Goal: Task Accomplishment & Management: Use online tool/utility

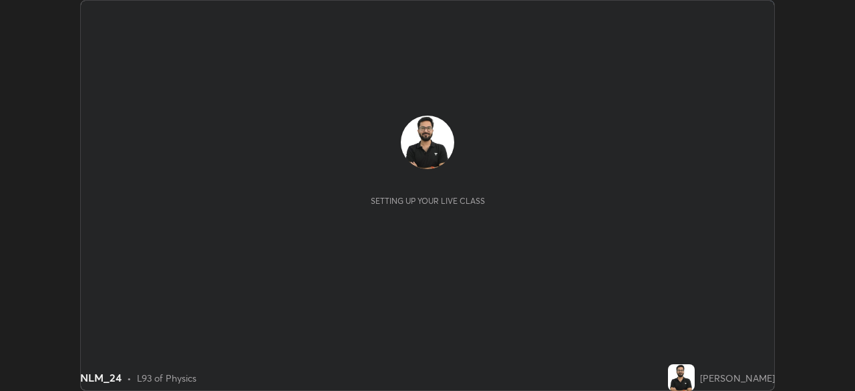
scroll to position [391, 855]
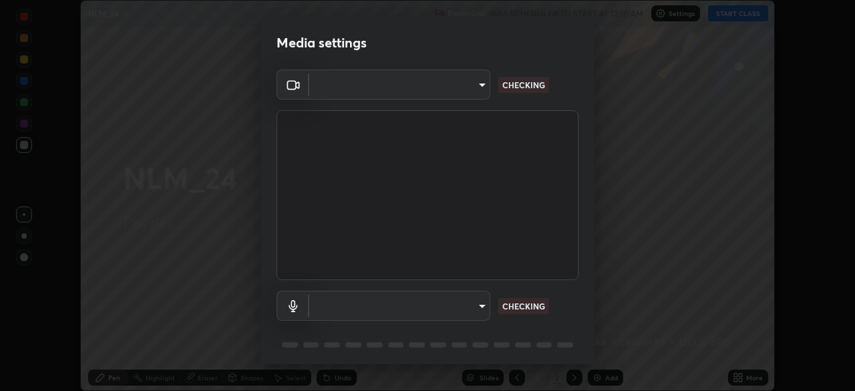
type input "8c30831ad924058e7de0e335b630c9662e0f7024c464ed9037451631dffaf0b8"
type input "82c5da4d4c255c3e1b8eaeaf77e00f01f3d862b07e15ebfcc4f3efade7ff2ade"
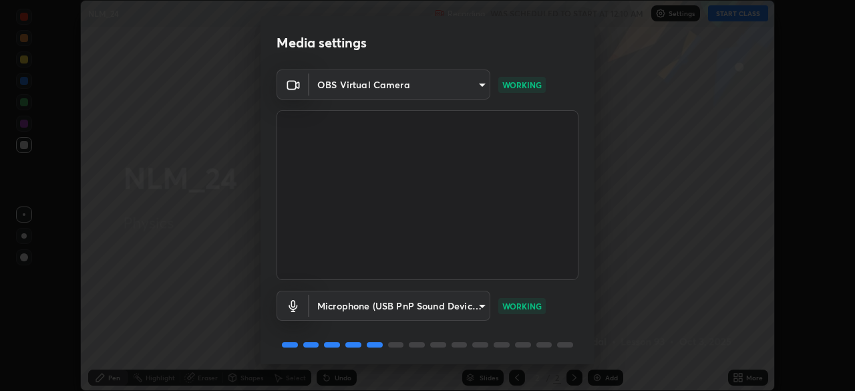
scroll to position [47, 0]
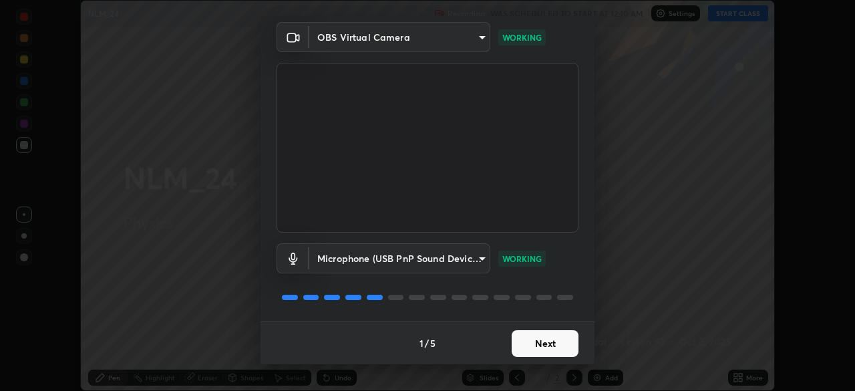
click at [529, 347] on button "Next" at bounding box center [545, 343] width 67 height 27
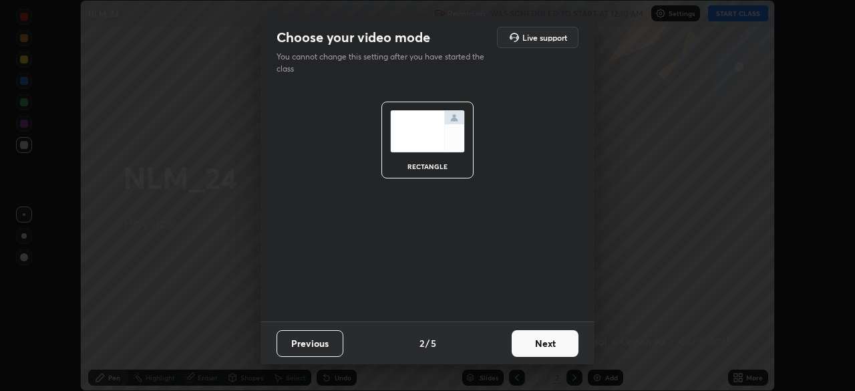
scroll to position [0, 0]
click at [527, 341] on button "Next" at bounding box center [545, 343] width 67 height 27
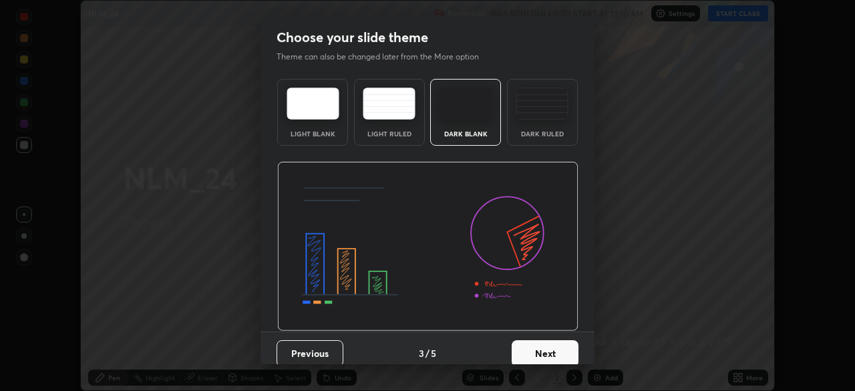
click at [536, 132] on div "Dark Ruled" at bounding box center [542, 133] width 53 height 7
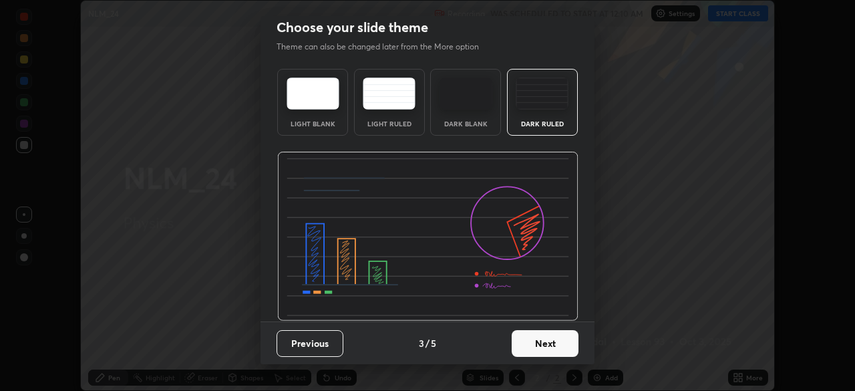
click at [533, 341] on button "Next" at bounding box center [545, 343] width 67 height 27
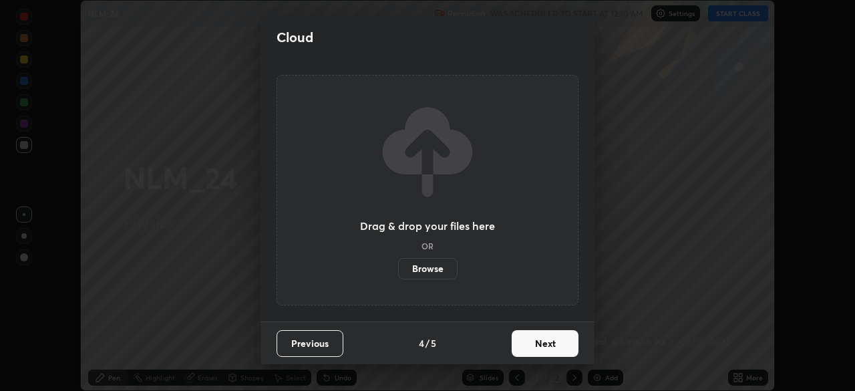
click at [530, 341] on button "Next" at bounding box center [545, 343] width 67 height 27
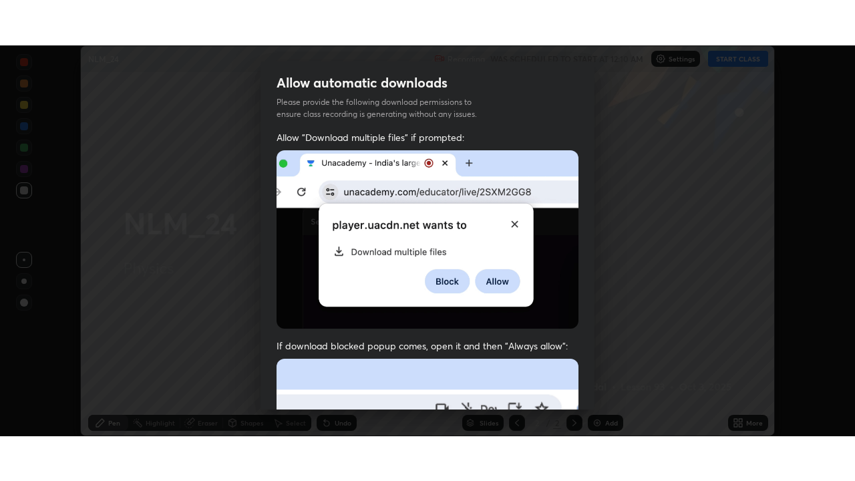
scroll to position [320, 0]
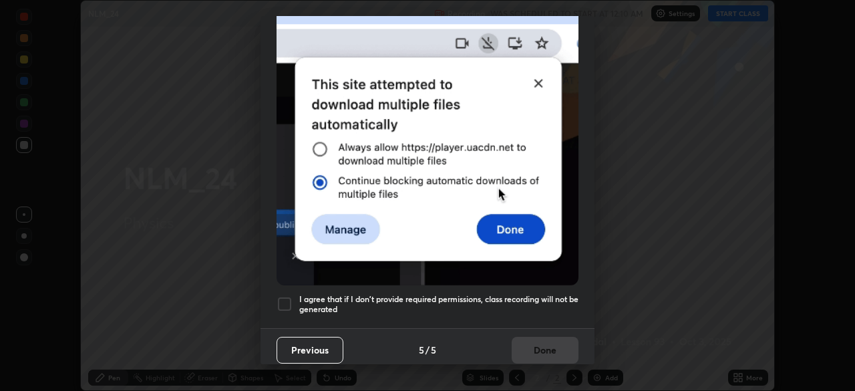
click at [502, 294] on h5 "I agree that if I don't provide required permissions, class recording will not …" at bounding box center [438, 304] width 279 height 21
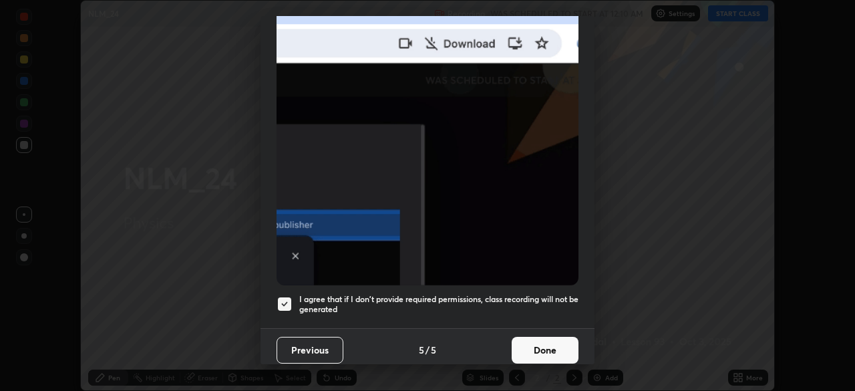
click at [532, 350] on button "Done" at bounding box center [545, 350] width 67 height 27
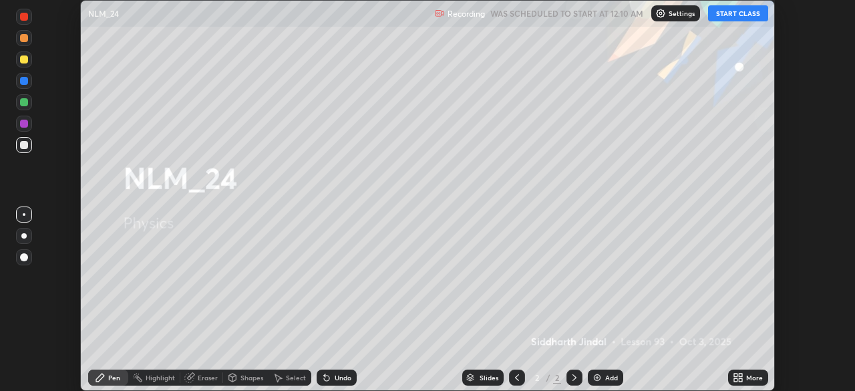
click at [744, 376] on div "More" at bounding box center [748, 378] width 40 height 16
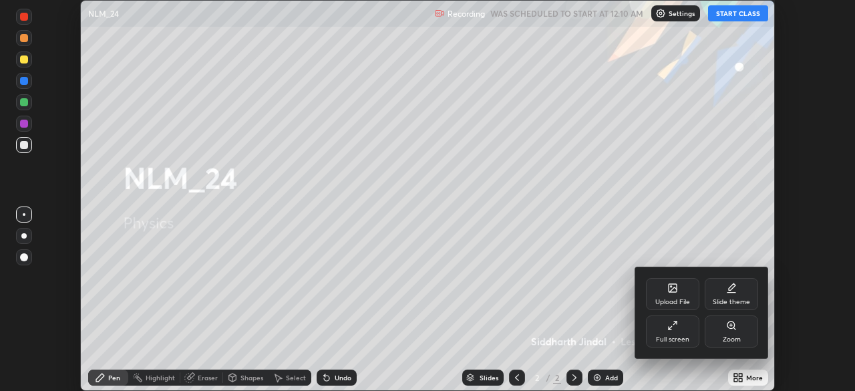
click at [679, 327] on div "Full screen" at bounding box center [672, 331] width 53 height 32
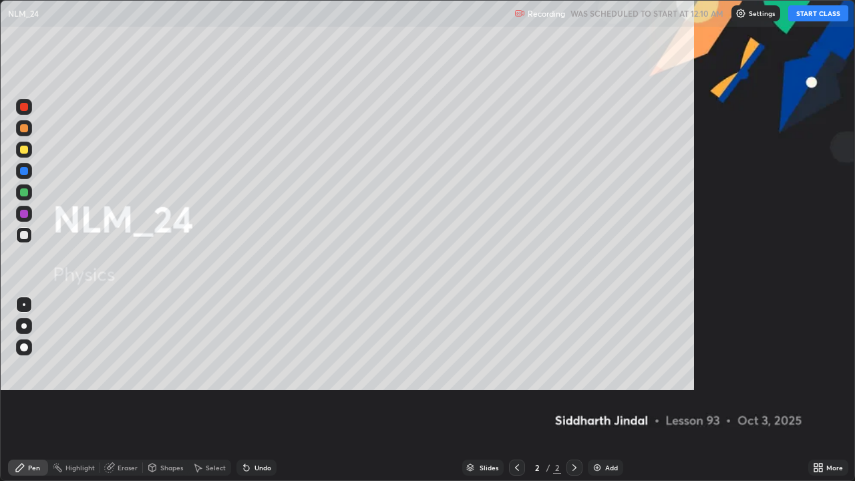
scroll to position [481, 855]
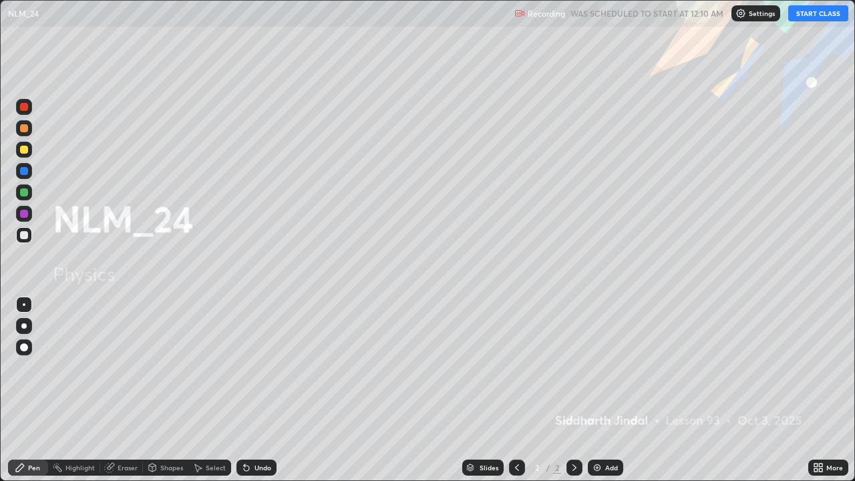
click at [812, 17] on button "START CLASS" at bounding box center [819, 13] width 60 height 16
click at [573, 390] on icon at bounding box center [574, 467] width 11 height 11
click at [598, 390] on img at bounding box center [597, 467] width 11 height 11
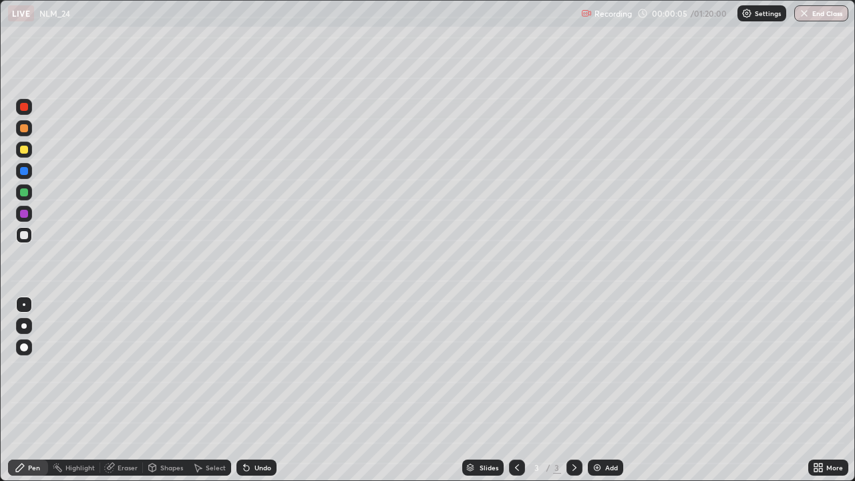
click at [24, 326] on div at bounding box center [23, 325] width 5 height 5
